Goal: Check status: Check status

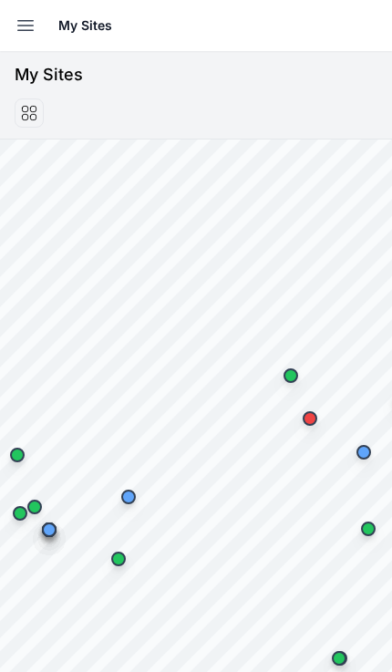
click at [26, 39] on button "Open sidebar" at bounding box center [25, 25] width 40 height 40
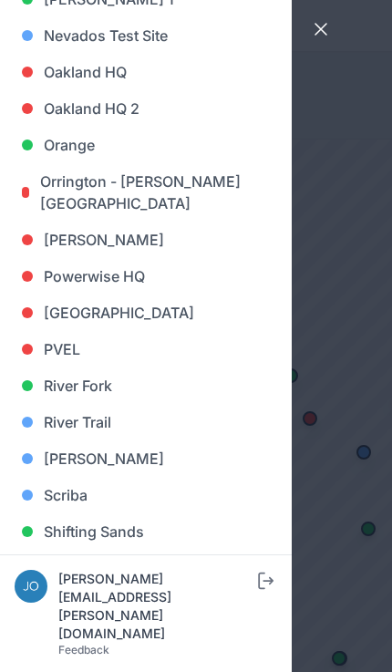
scroll to position [1179, 0]
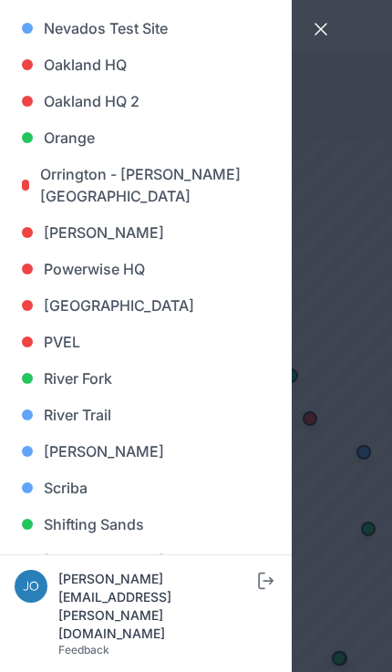
click at [85, 454] on link "[PERSON_NAME]" at bounding box center [146, 451] width 263 height 36
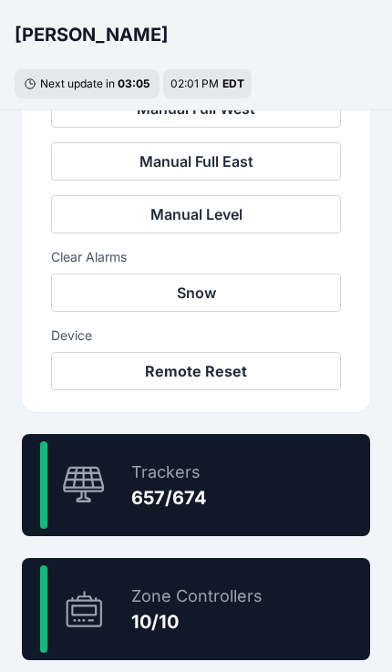
click at [327, 480] on div "97.5 % Trackers 657/674" at bounding box center [196, 485] width 348 height 102
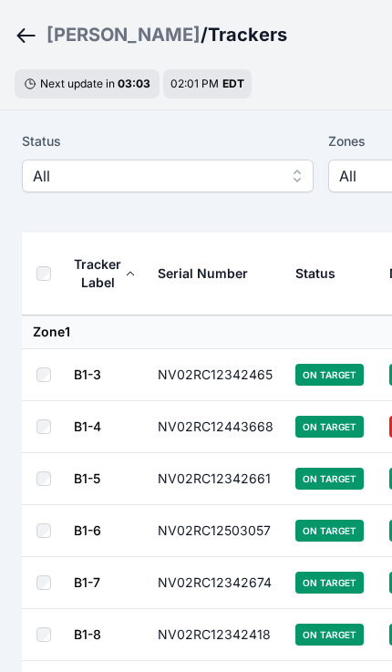
click at [250, 184] on span "All" at bounding box center [155, 176] width 244 height 22
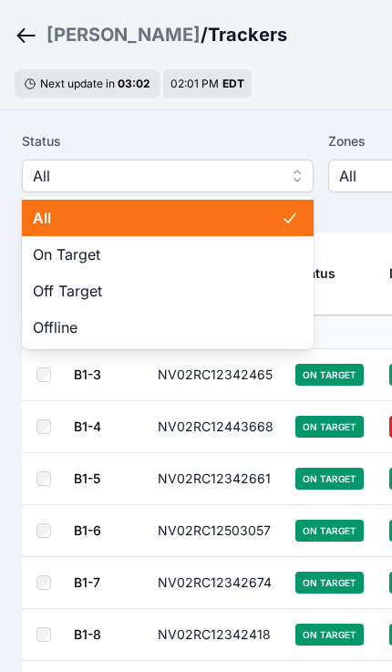
click at [199, 294] on span "Off Target" at bounding box center [157, 291] width 248 height 22
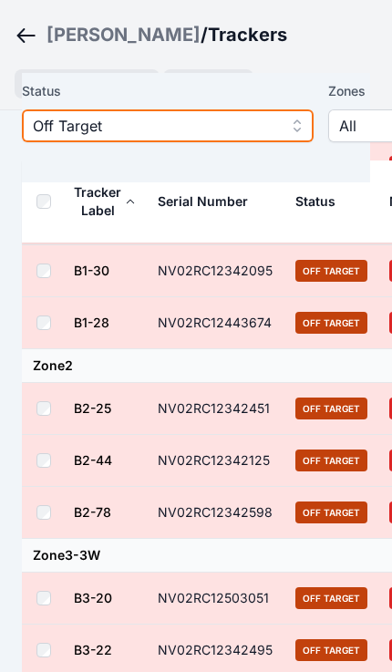
scroll to position [678, 0]
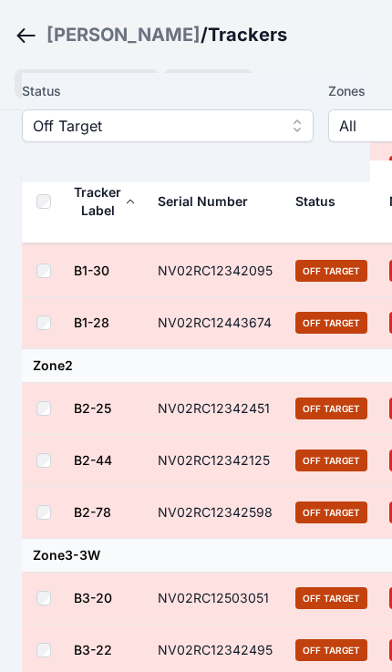
click at [104, 454] on link "B2-44" at bounding box center [93, 459] width 38 height 15
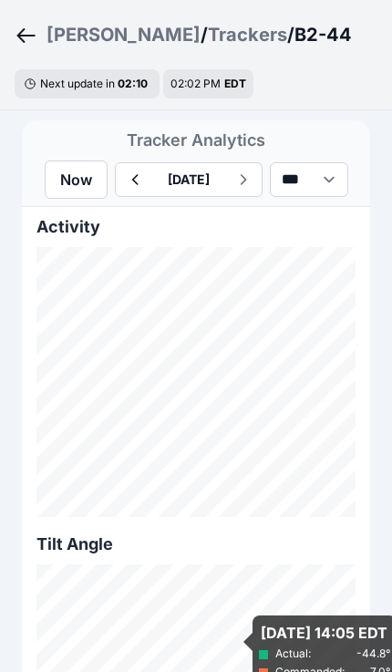
scroll to position [1278, 0]
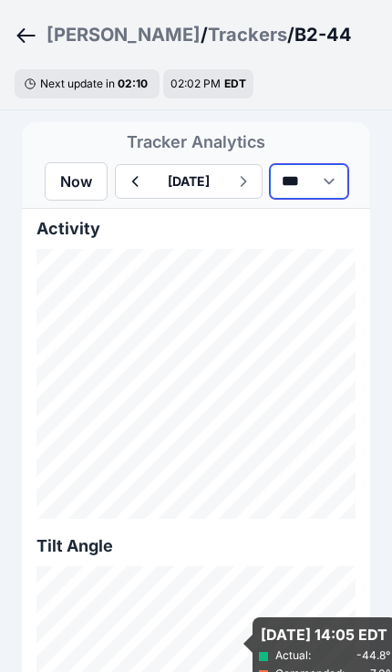
click at [348, 189] on select "*** **** *****" at bounding box center [309, 181] width 78 height 35
select select "*******"
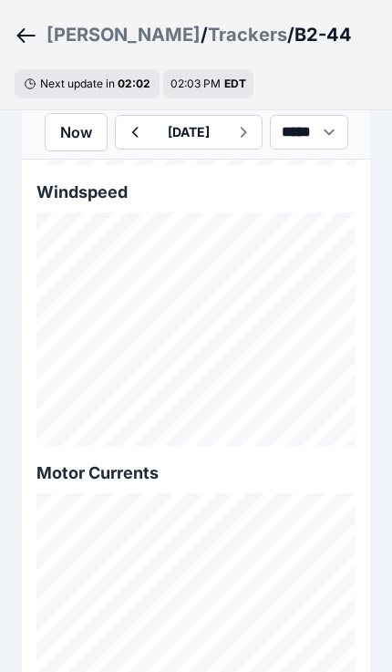
scroll to position [1915, 0]
